Goal: Transaction & Acquisition: Purchase product/service

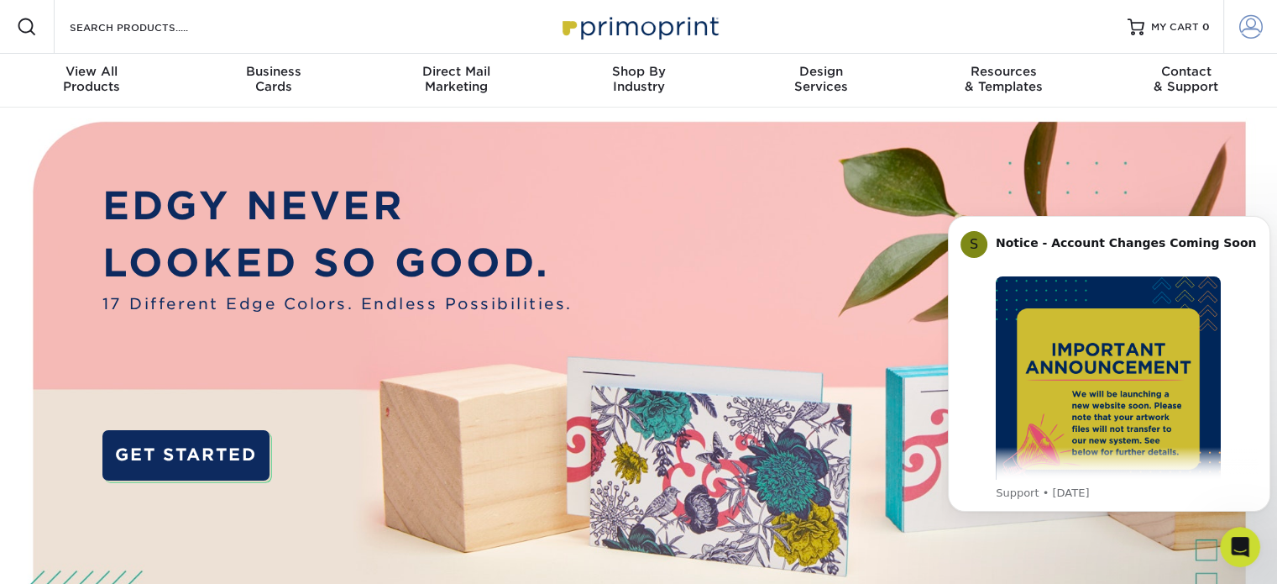
click at [1240, 34] on span at bounding box center [1252, 27] width 24 height 24
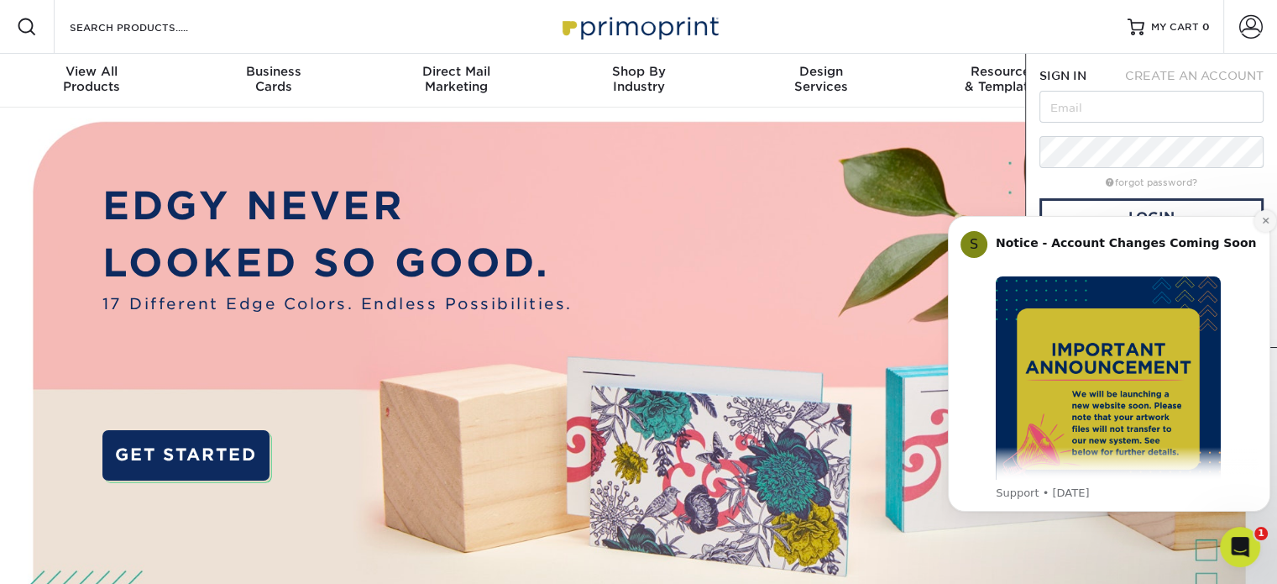
click at [1266, 222] on icon "Dismiss notification" at bounding box center [1265, 221] width 6 height 6
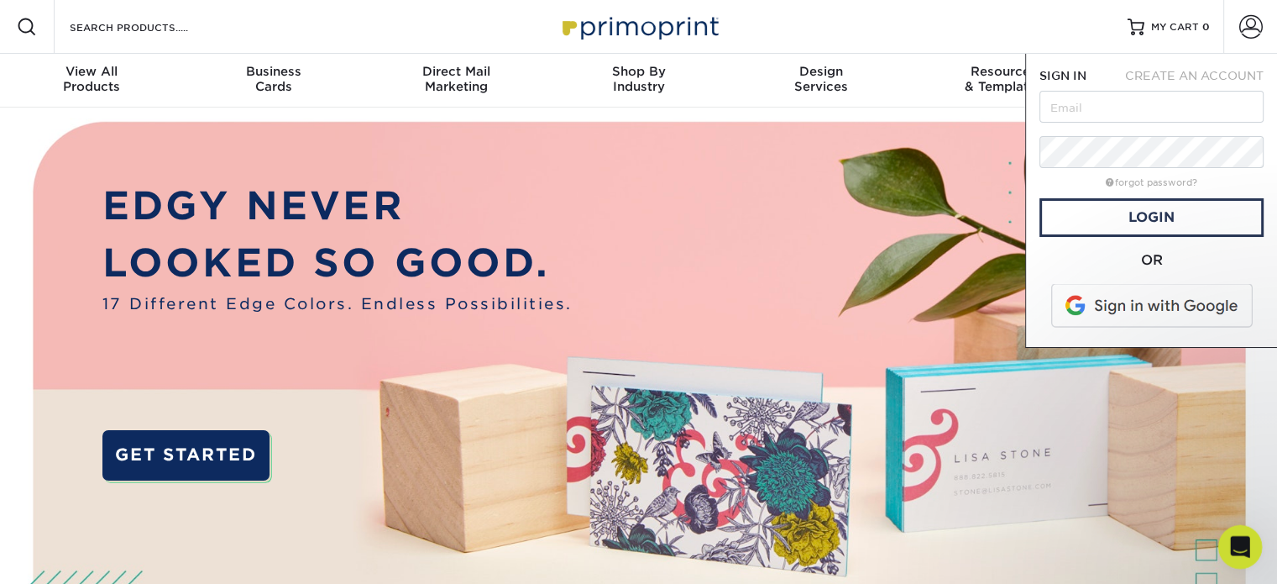
click at [1249, 547] on div "Open Intercom Messenger" at bounding box center [1237, 543] width 55 height 55
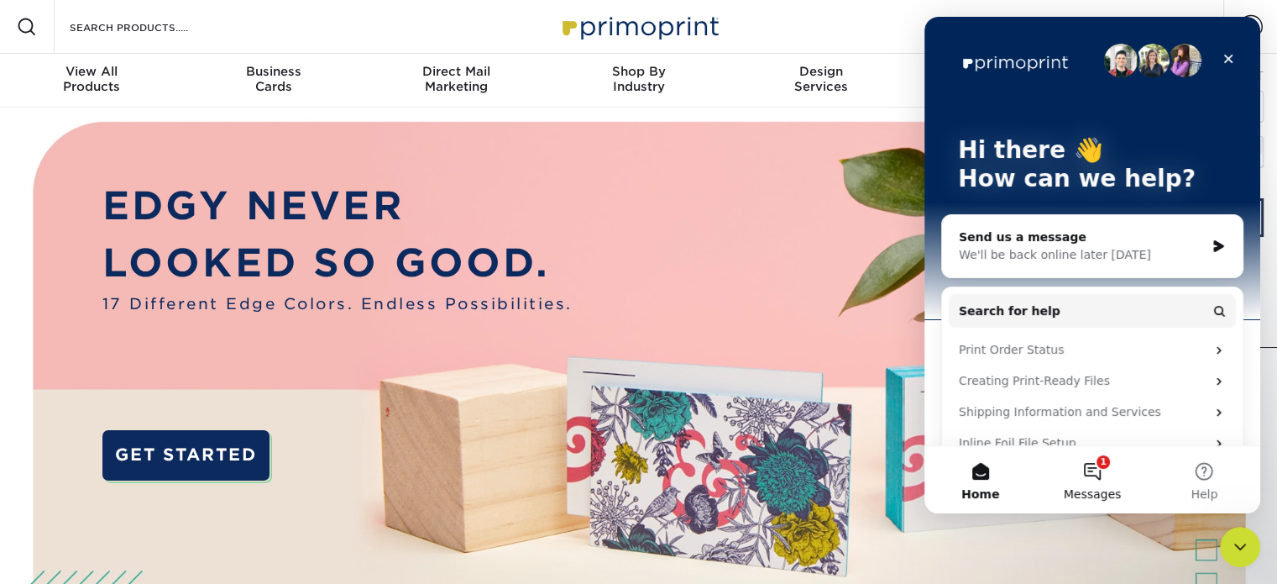
click at [1099, 476] on button "1 Messages" at bounding box center [1092, 479] width 112 height 67
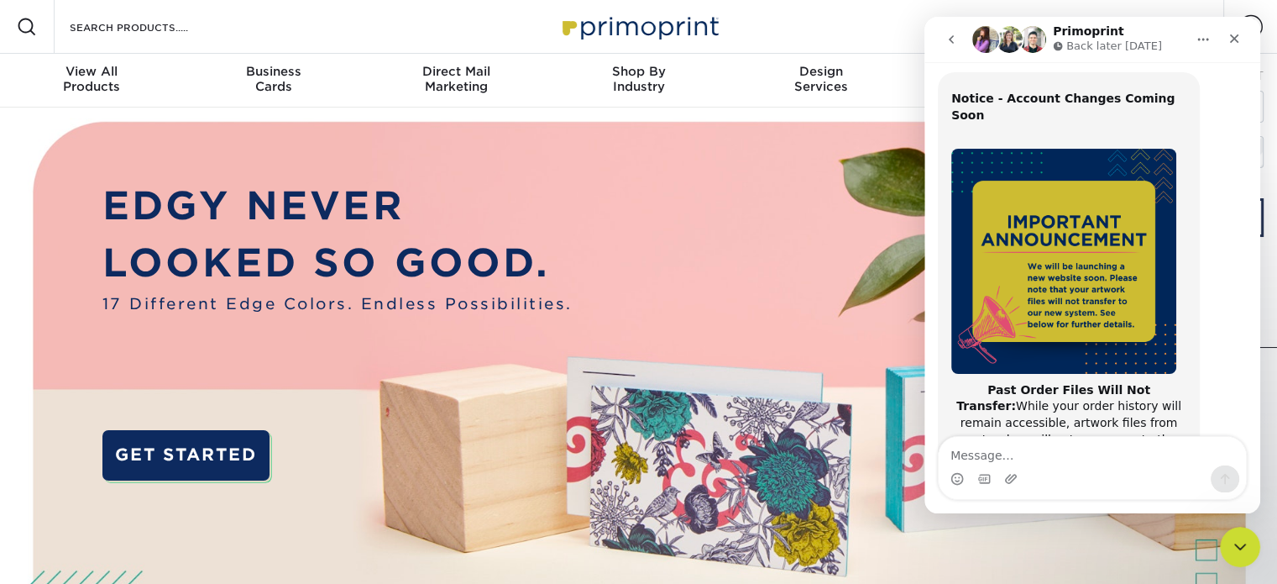
scroll to position [34, 0]
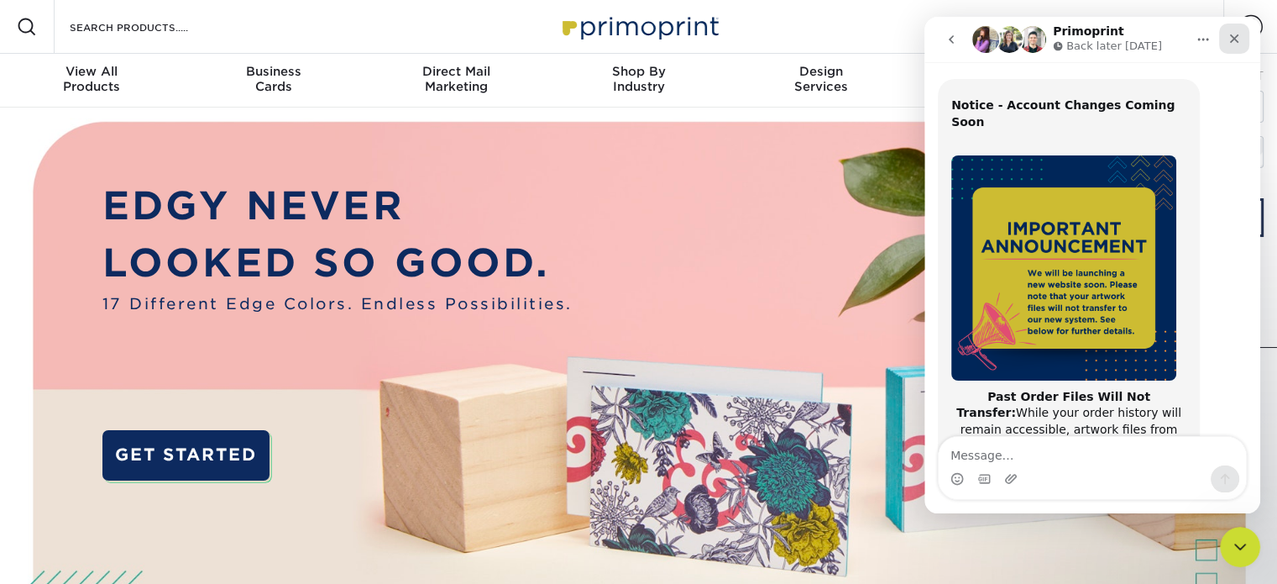
click at [1241, 41] on div "Close" at bounding box center [1234, 39] width 30 height 30
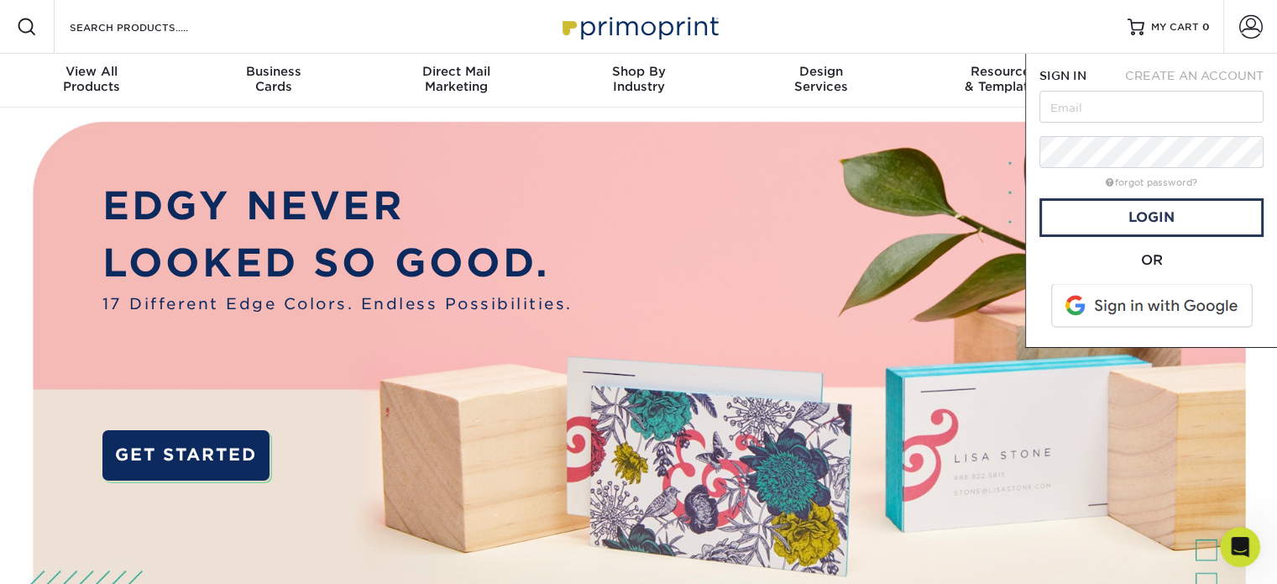
scroll to position [360, 0]
click at [1263, 36] on link "Account" at bounding box center [1251, 27] width 54 height 54
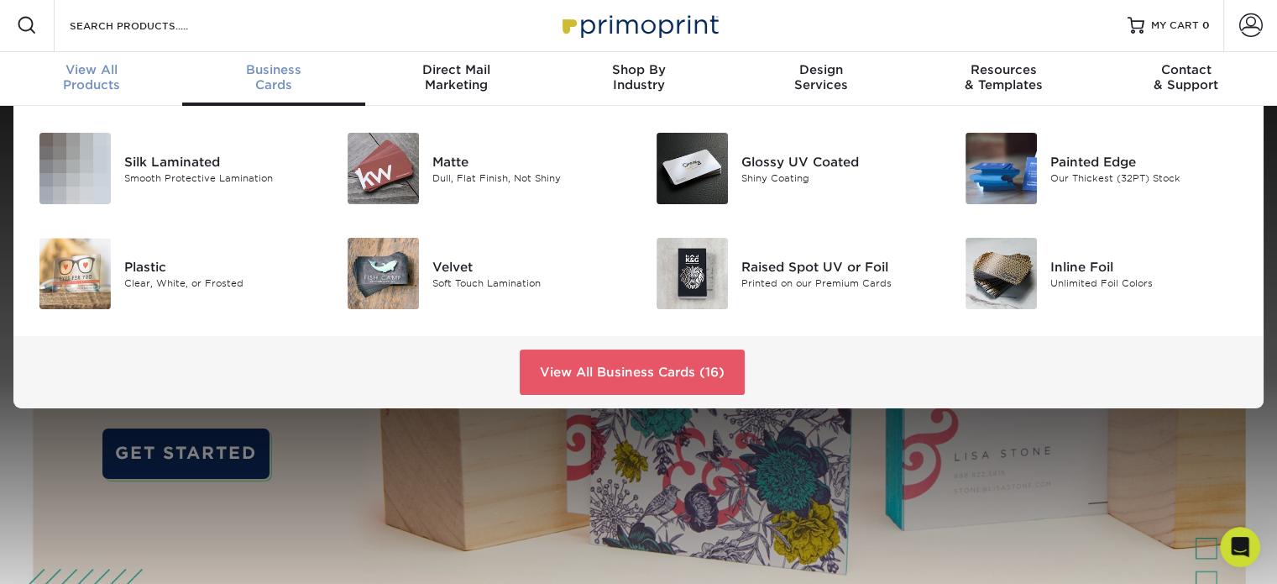
scroll to position [3, 0]
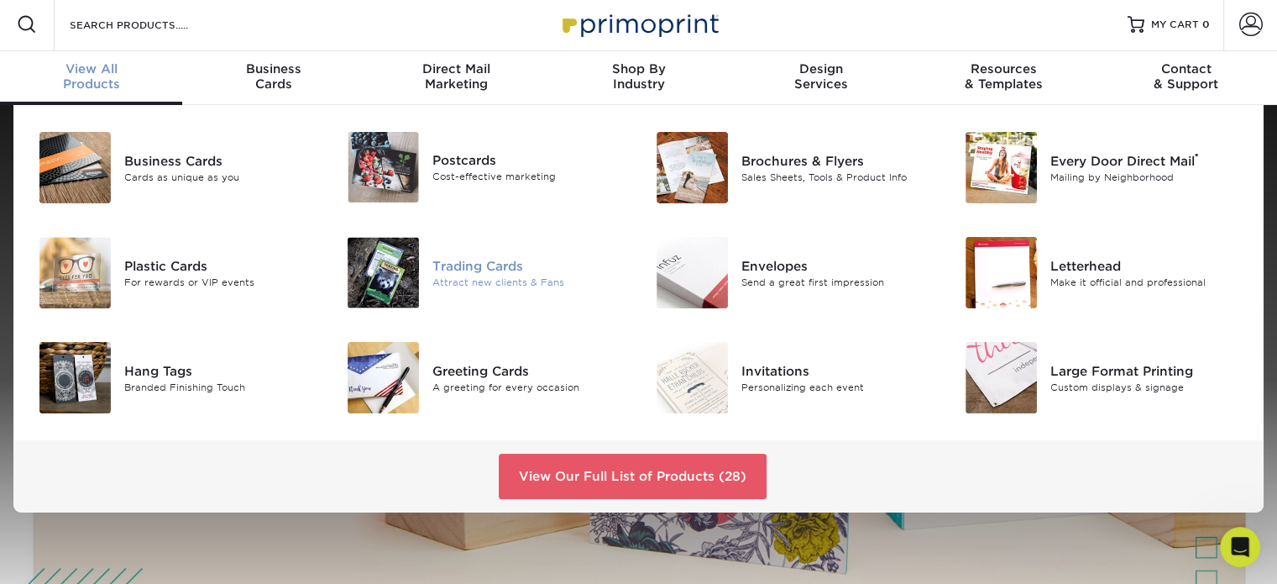
click at [455, 259] on div "Trading Cards" at bounding box center [529, 265] width 193 height 18
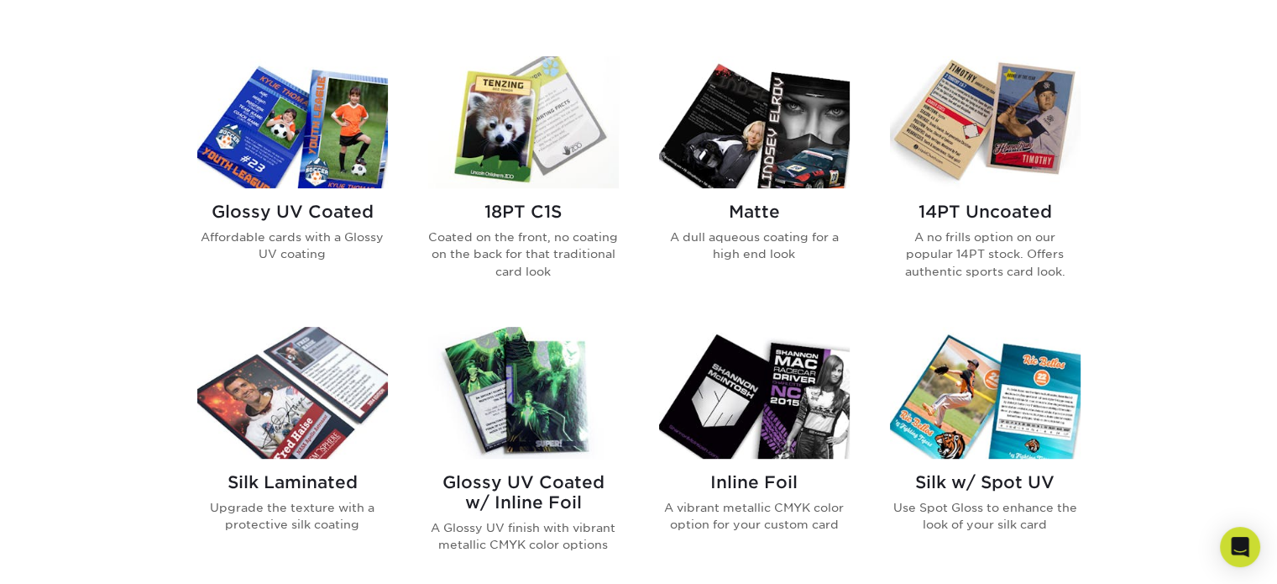
scroll to position [783, 0]
